Goal: Task Accomplishment & Management: Use online tool/utility

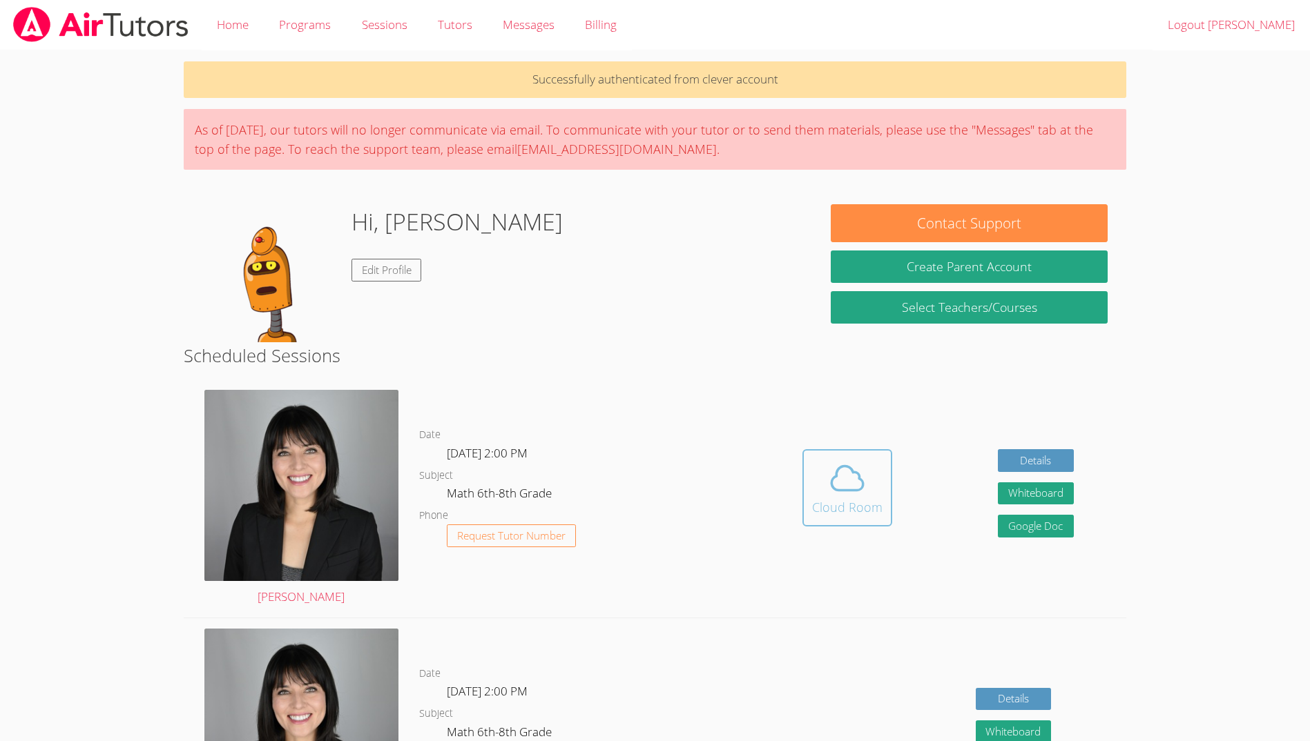
click at [866, 459] on span at bounding box center [847, 478] width 70 height 39
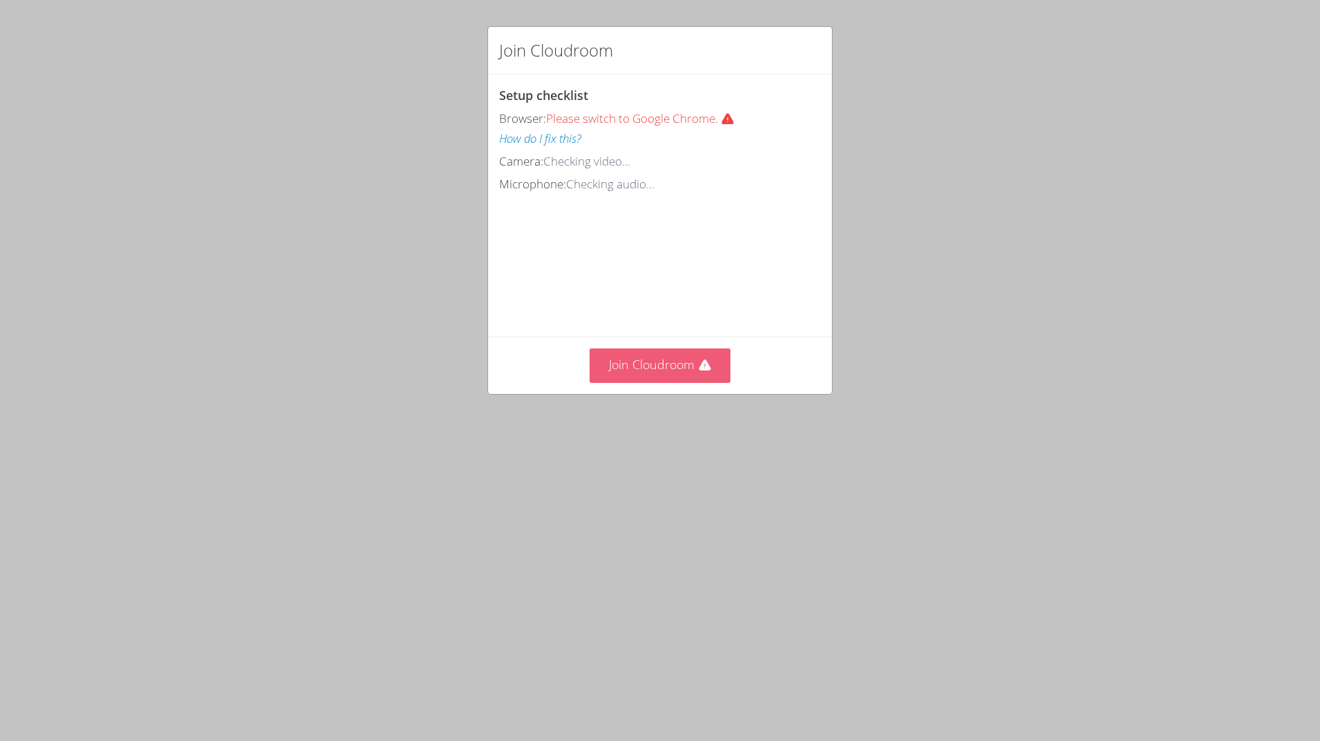
click at [667, 382] on button "Join Cloudroom" at bounding box center [661, 366] width 142 height 34
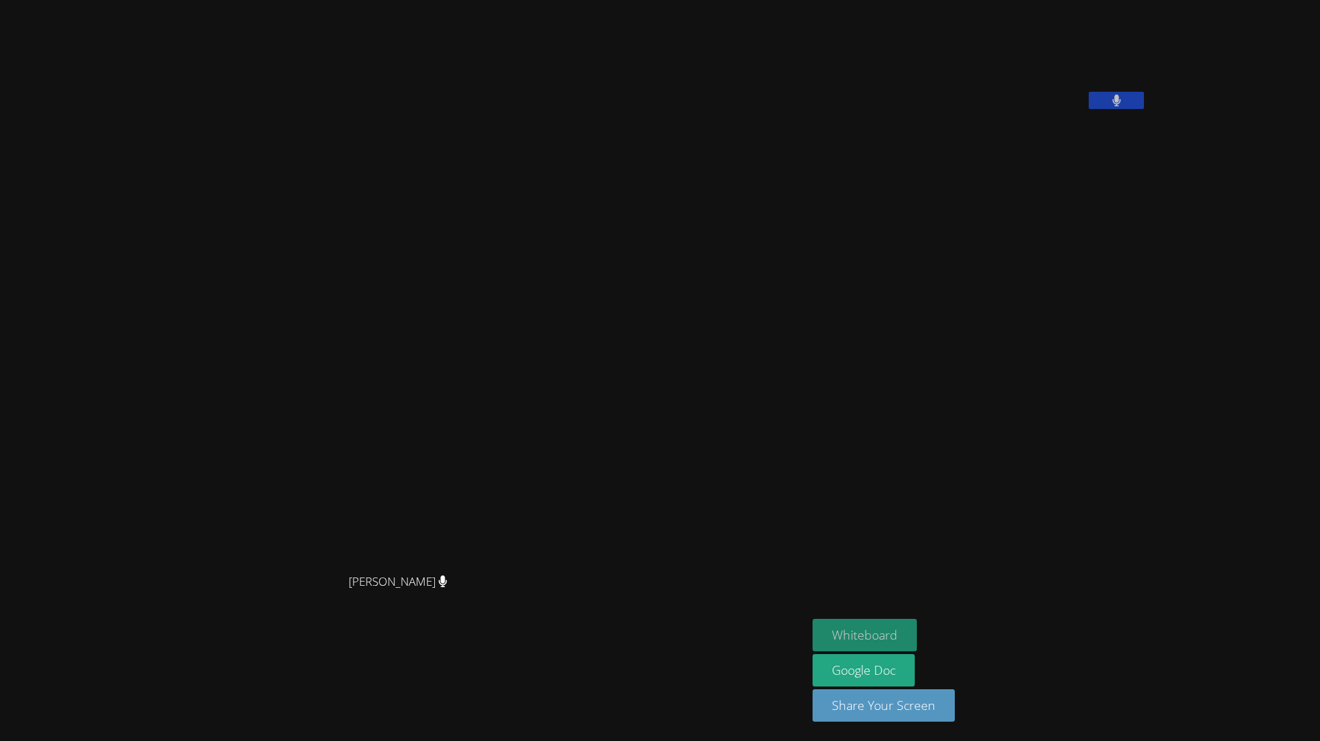
click at [812, 621] on button "Whiteboard" at bounding box center [864, 635] width 104 height 32
click at [741, 412] on div "[PERSON_NAME]" at bounding box center [404, 343] width 796 height 448
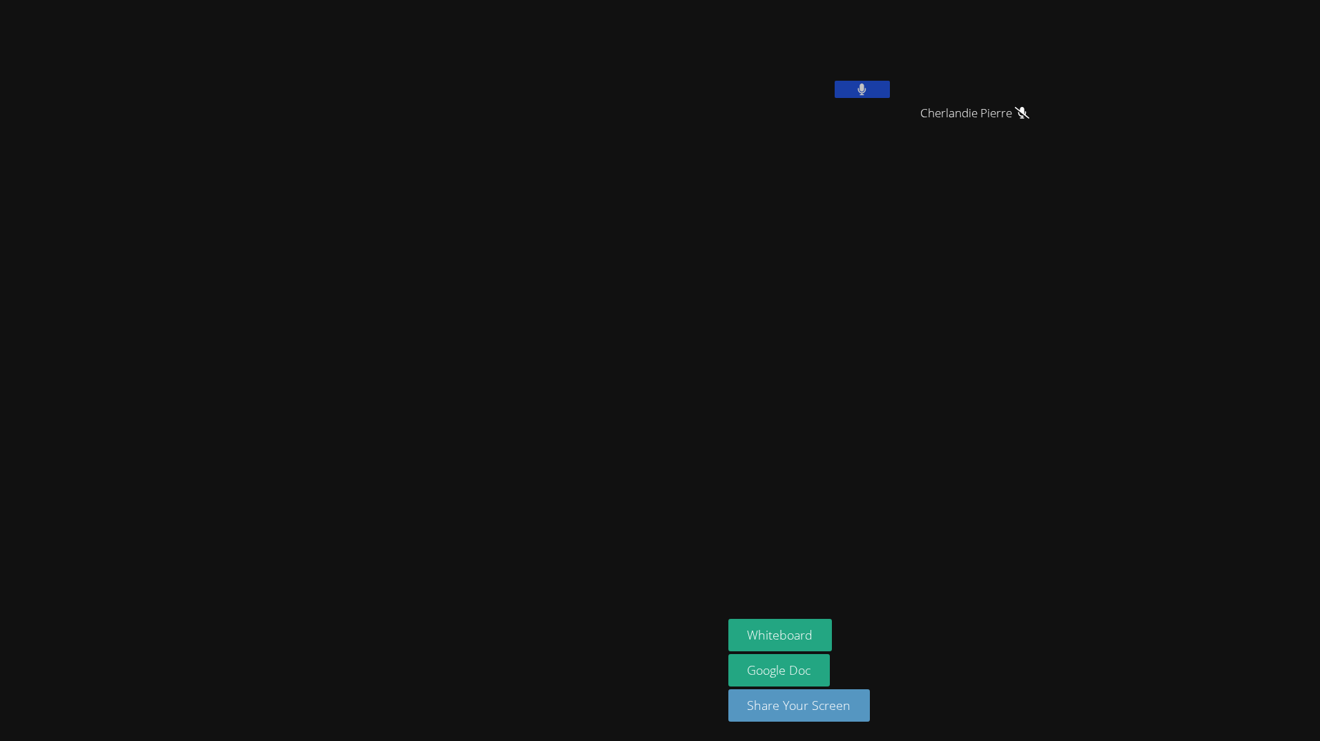
click at [890, 94] on button at bounding box center [862, 89] width 55 height 17
click at [890, 96] on button at bounding box center [862, 89] width 55 height 17
click at [890, 93] on button at bounding box center [862, 89] width 55 height 17
click at [853, 96] on button at bounding box center [862, 89] width 55 height 17
click at [890, 88] on button at bounding box center [862, 89] width 55 height 17
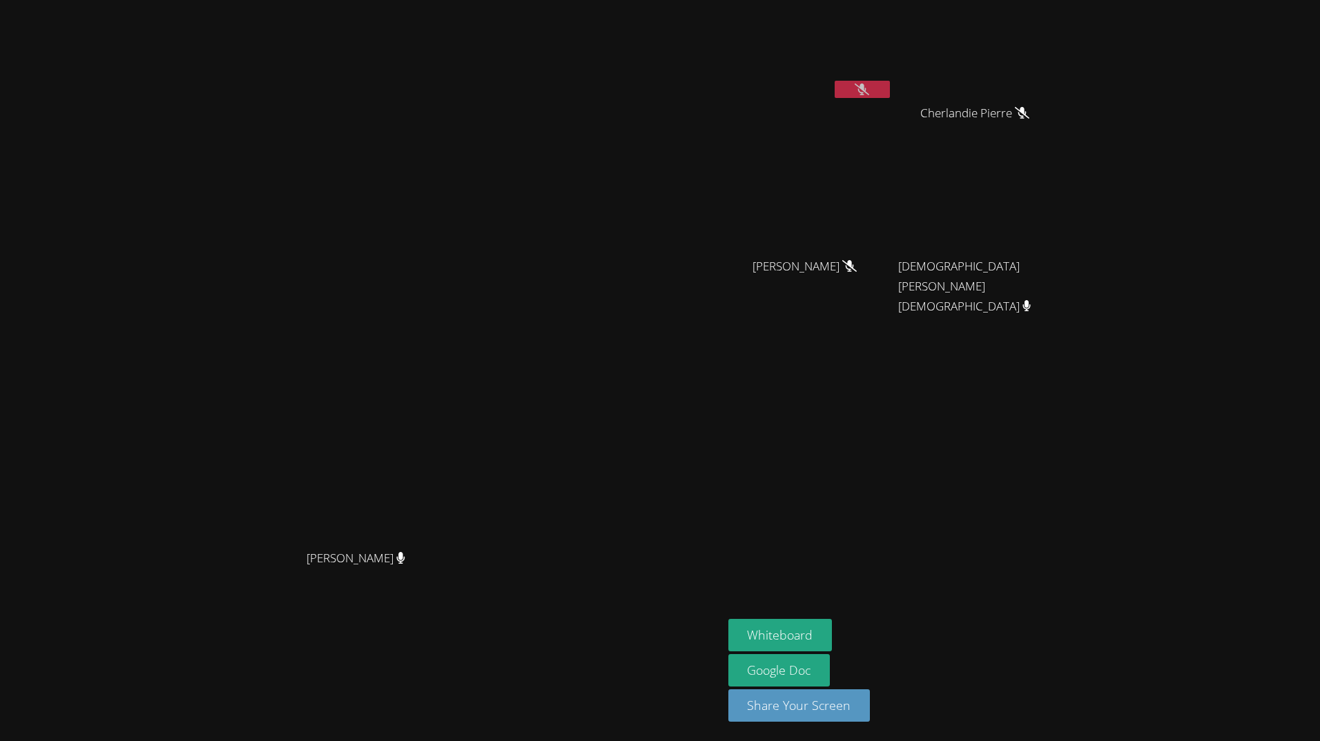
click at [1244, 353] on div "[PERSON_NAME] [PERSON_NAME] [PERSON_NAME] [PERSON_NAME] [PERSON_NAME] [PERSON_N…" at bounding box center [660, 370] width 1320 height 741
click at [893, 79] on video at bounding box center [810, 52] width 164 height 93
click at [893, 110] on div "[PERSON_NAME]" at bounding box center [810, 80] width 164 height 148
click at [893, 79] on video at bounding box center [810, 52] width 164 height 93
click at [890, 85] on button at bounding box center [862, 89] width 55 height 17
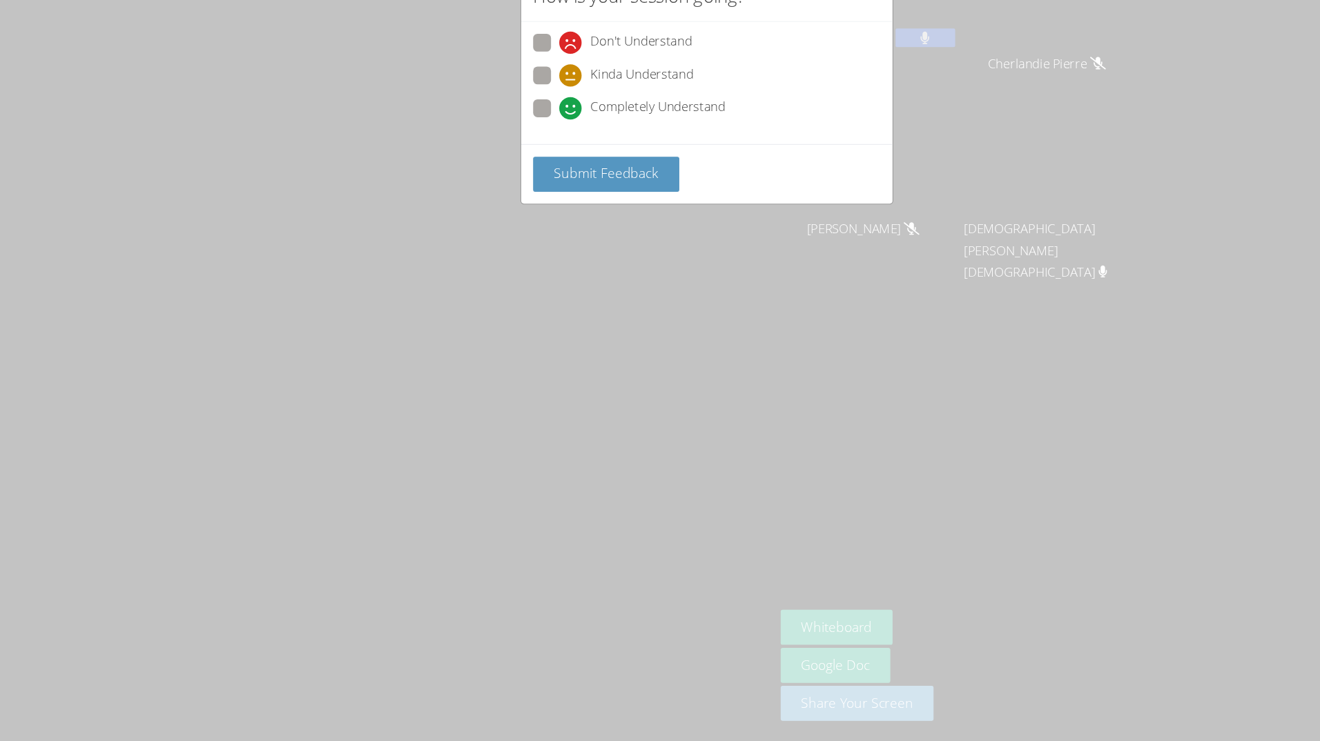
click at [605, 175] on div "Don't Understand Kinda Understand Completely Understand" at bounding box center [660, 131] width 344 height 113
click at [625, 144] on span "Completely Understand" at bounding box center [614, 154] width 125 height 21
click at [535, 146] on input "Completely Understand" at bounding box center [529, 152] width 12 height 12
radio input "true"
click at [582, 211] on span "Submit Feedback" at bounding box center [566, 214] width 97 height 17
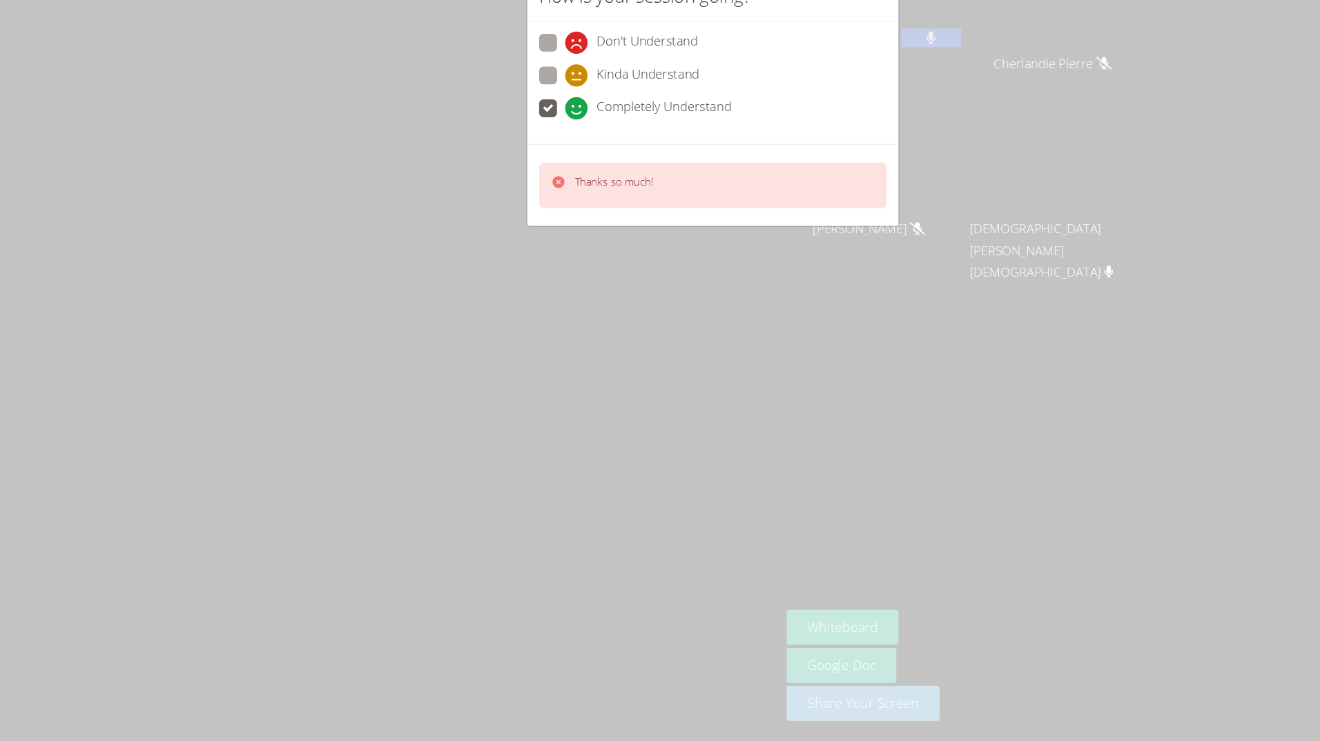
click at [652, 235] on div "Thanks so much!" at bounding box center [660, 226] width 322 height 42
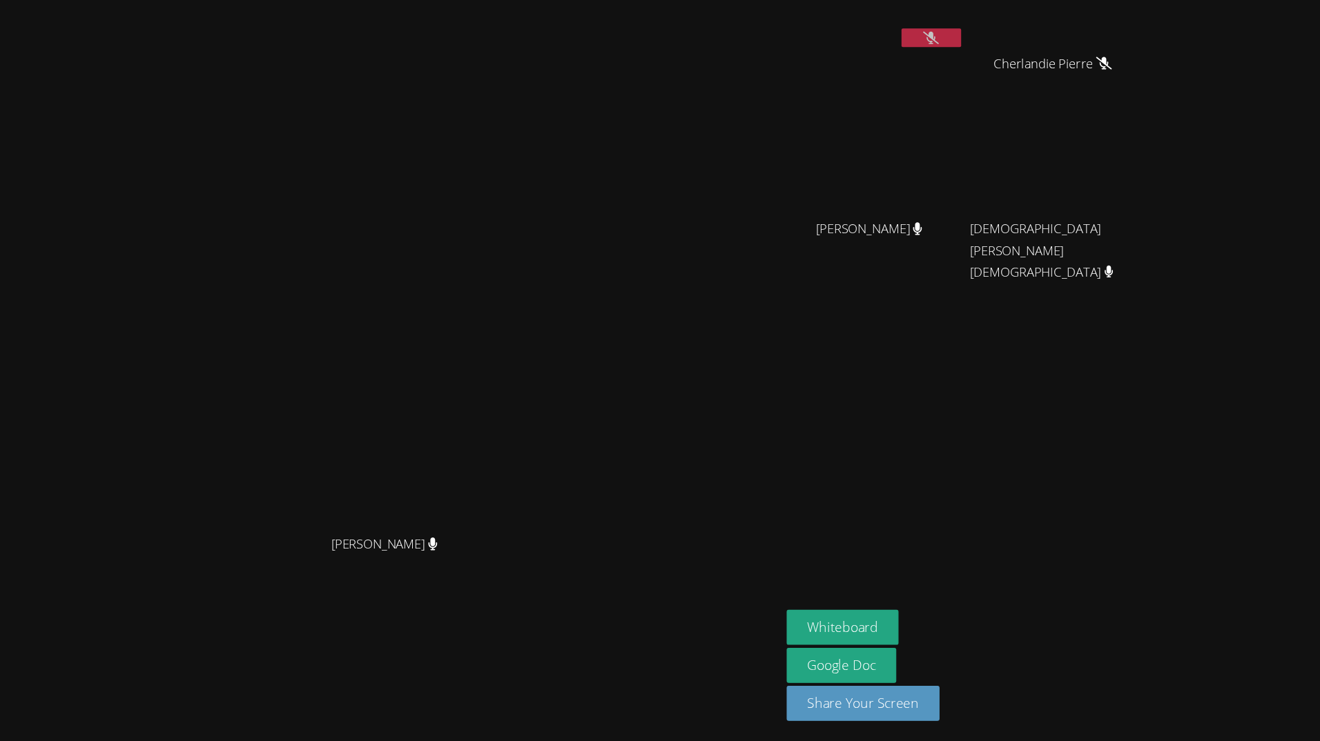
click at [890, 81] on button at bounding box center [862, 89] width 55 height 17
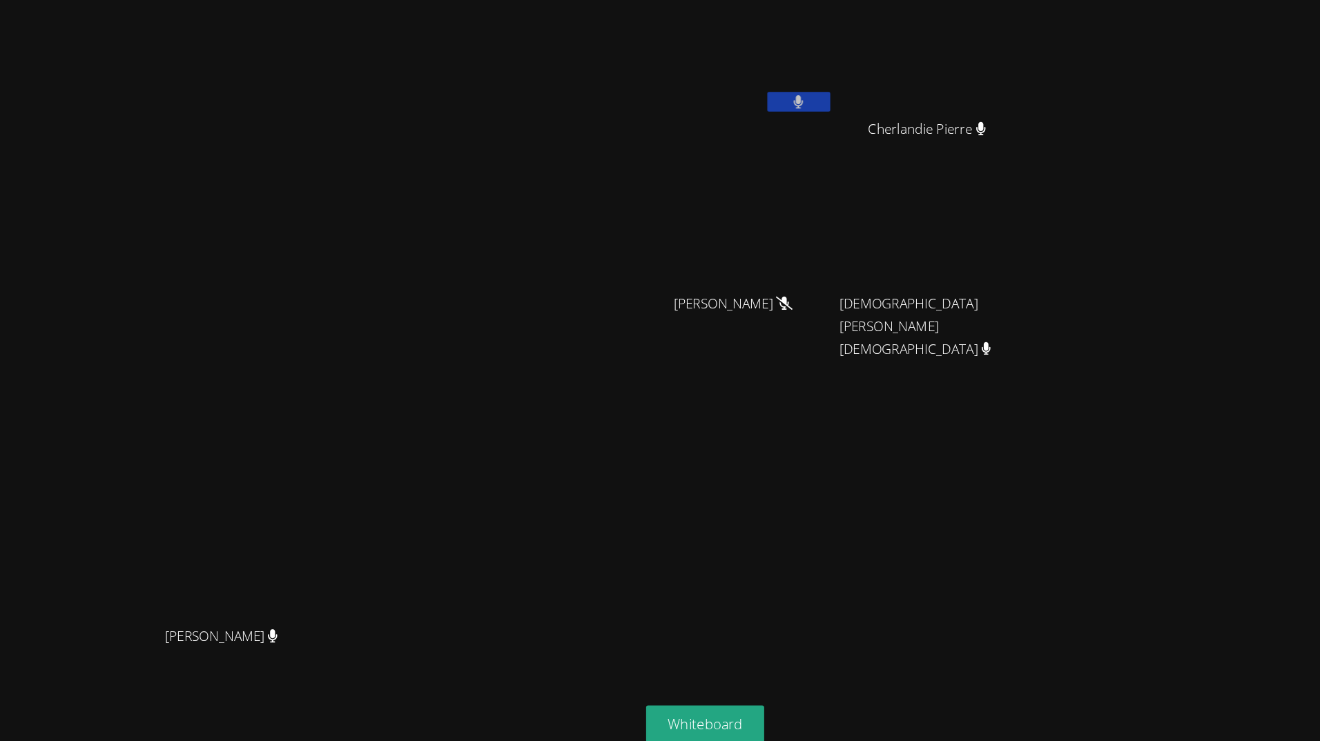
click at [890, 95] on button at bounding box center [862, 89] width 55 height 17
